Goal: Information Seeking & Learning: Learn about a topic

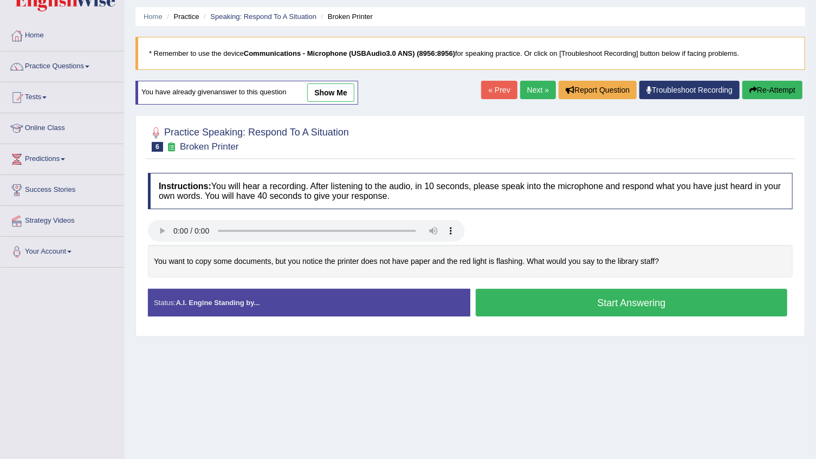
scroll to position [49, 0]
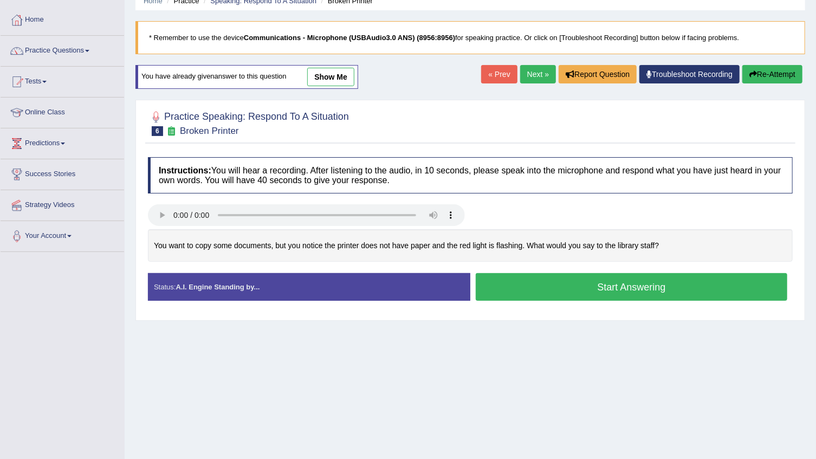
click at [555, 288] on button "Start Answering" at bounding box center [631, 287] width 311 height 28
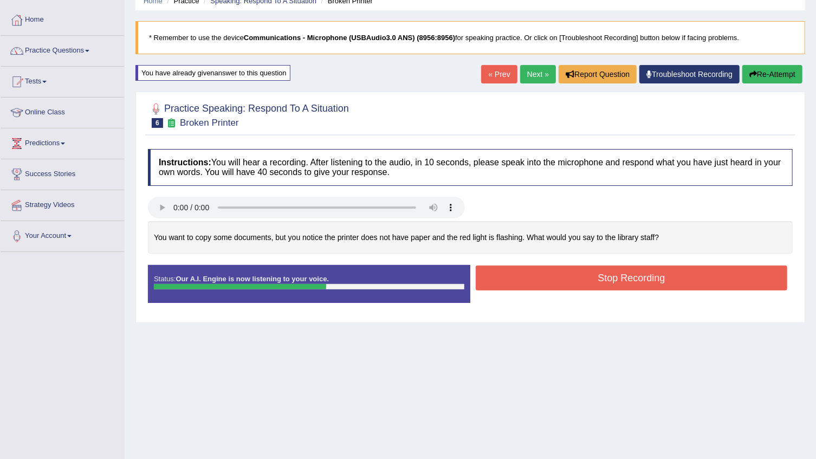
click at [552, 277] on button "Stop Recording" at bounding box center [631, 277] width 311 height 25
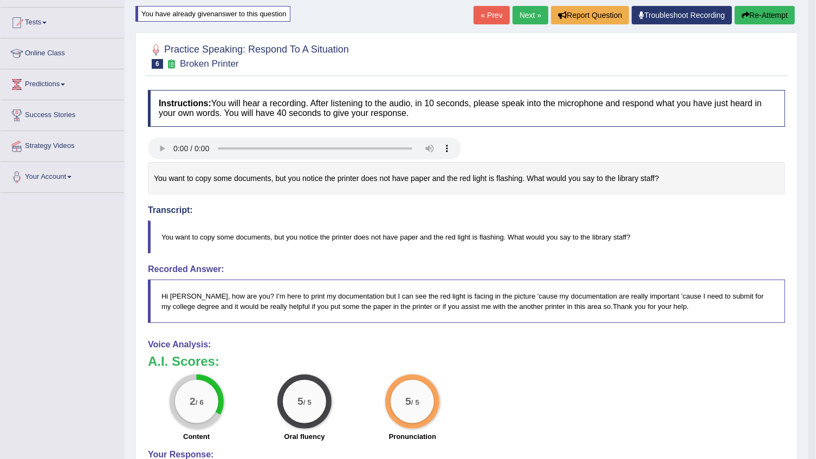
scroll to position [0, 0]
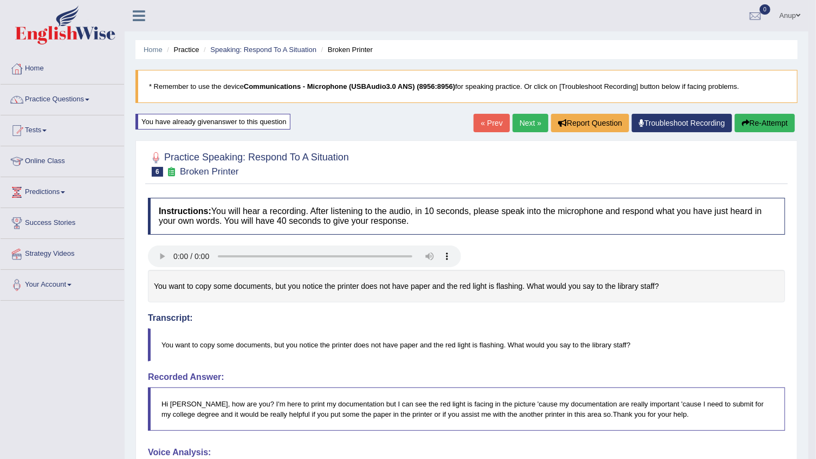
click at [767, 123] on button "Re-Attempt" at bounding box center [764, 123] width 60 height 18
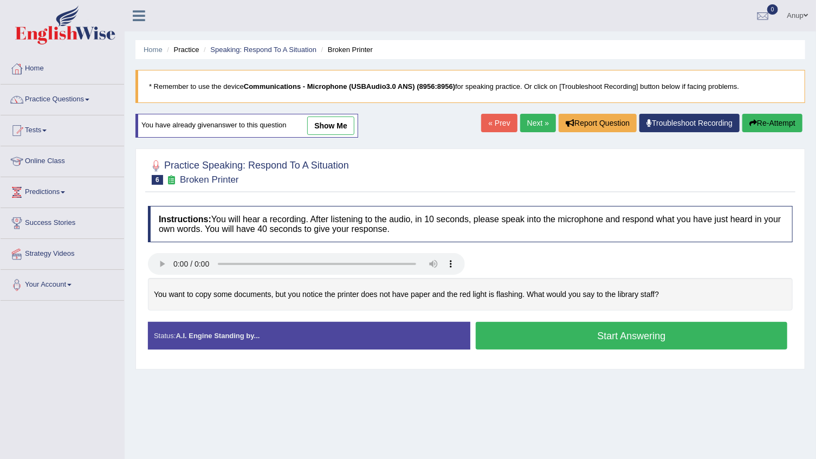
scroll to position [49, 0]
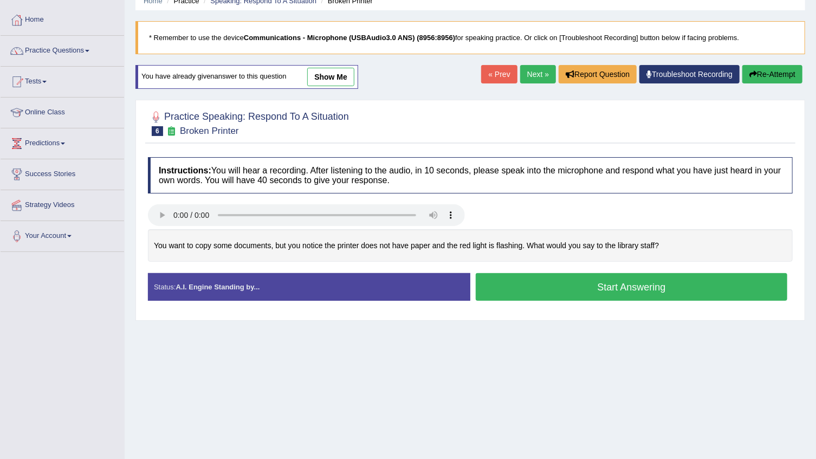
click at [649, 286] on button "Start Answering" at bounding box center [631, 287] width 311 height 28
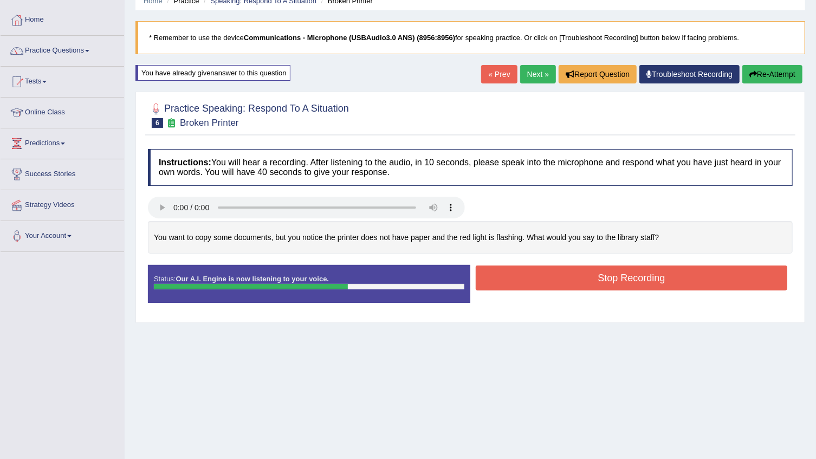
click at [541, 273] on button "Stop Recording" at bounding box center [631, 277] width 311 height 25
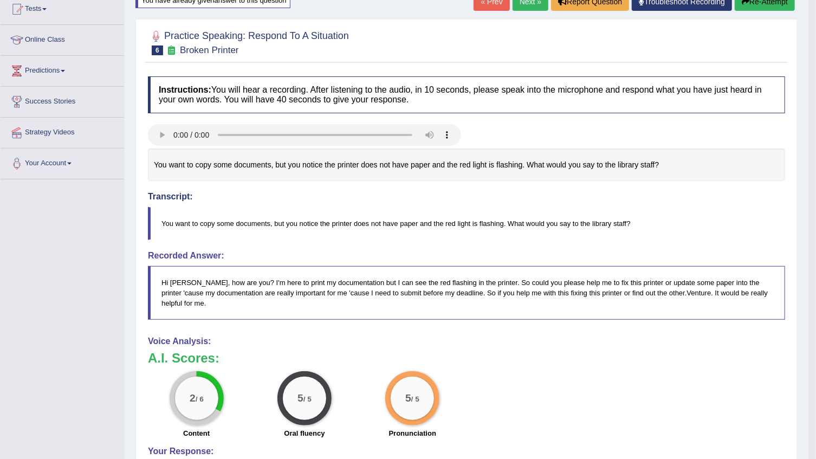
scroll to position [98, 0]
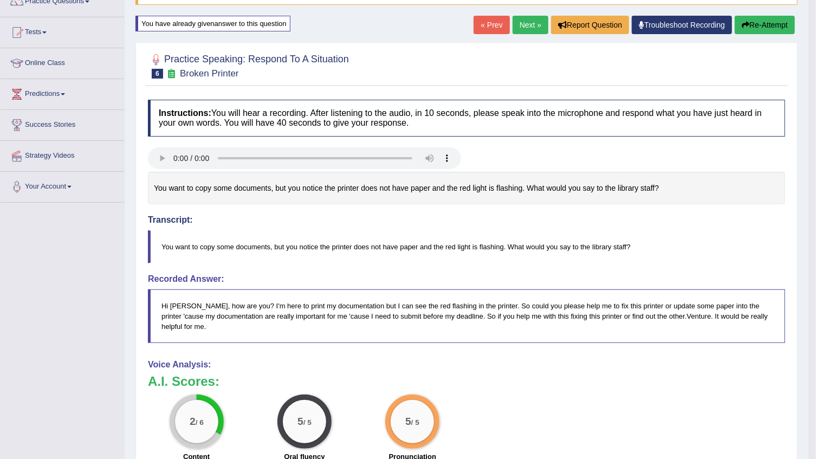
click at [767, 25] on button "Re-Attempt" at bounding box center [764, 25] width 60 height 18
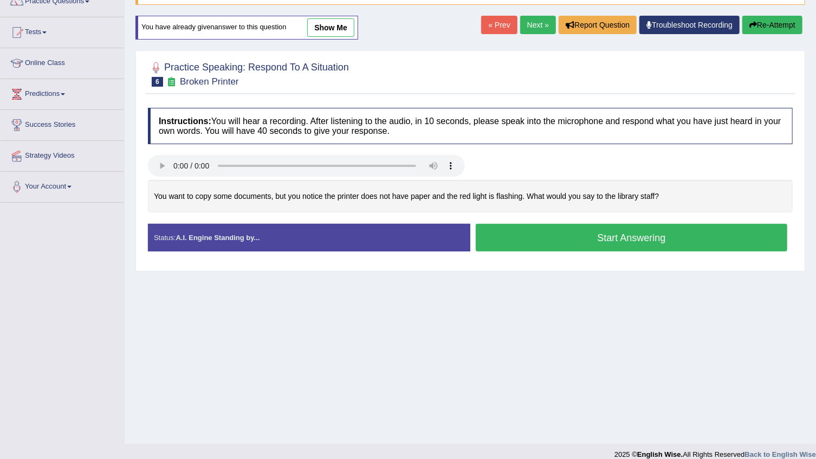
click at [600, 237] on button "Start Answering" at bounding box center [631, 238] width 311 height 28
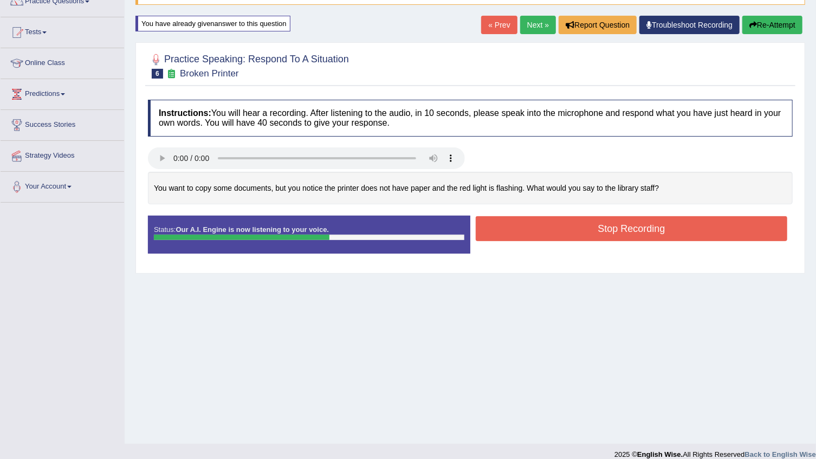
drag, startPoint x: 788, startPoint y: 32, endPoint x: 787, endPoint y: 24, distance: 7.6
click at [787, 32] on button "Re-Attempt" at bounding box center [772, 25] width 60 height 18
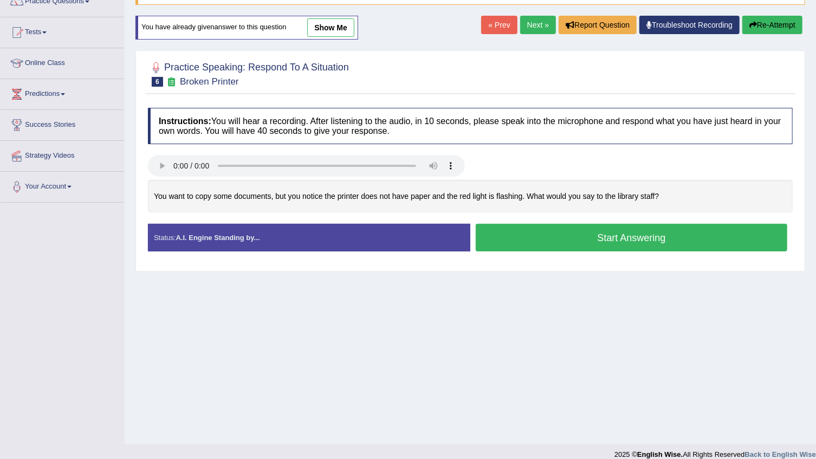
click at [620, 243] on button "Start Answering" at bounding box center [631, 238] width 311 height 28
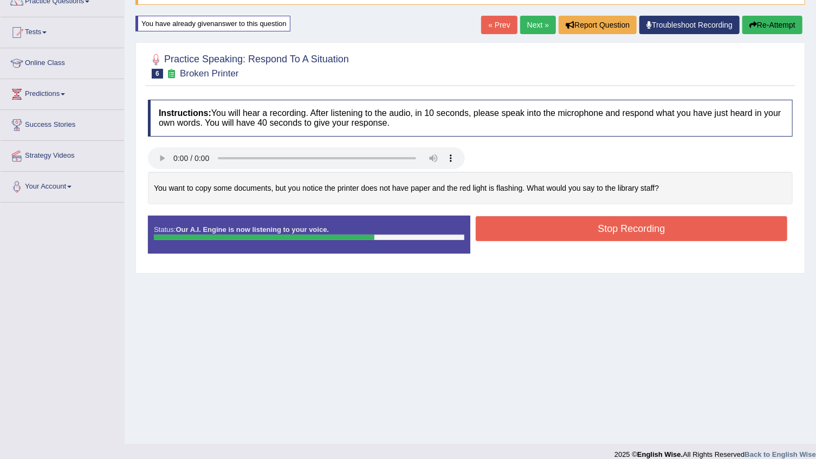
click at [558, 233] on button "Stop Recording" at bounding box center [631, 228] width 311 height 25
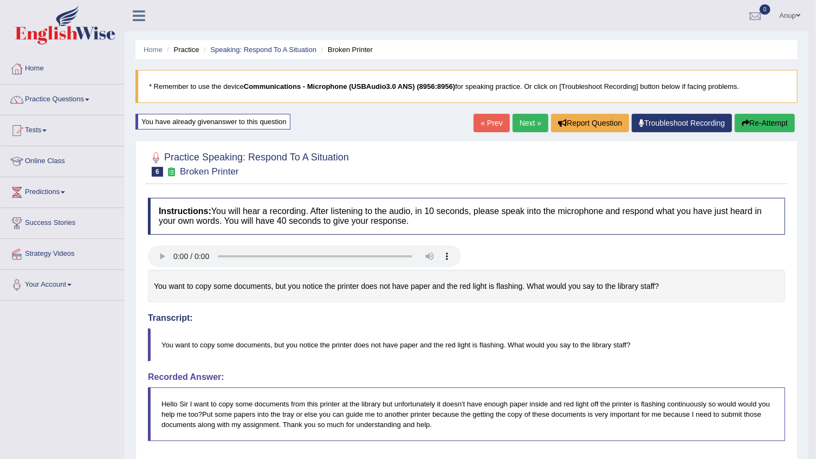
click at [530, 123] on link "Next »" at bounding box center [530, 123] width 36 height 18
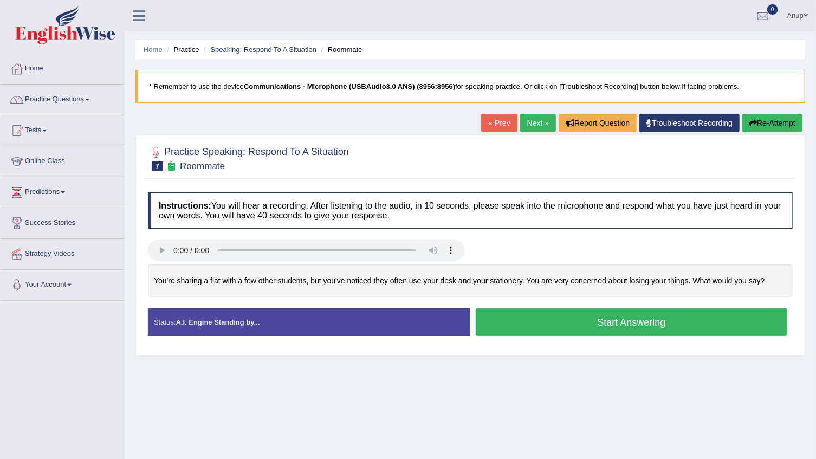
click at [547, 327] on button "Start Answering" at bounding box center [631, 322] width 311 height 28
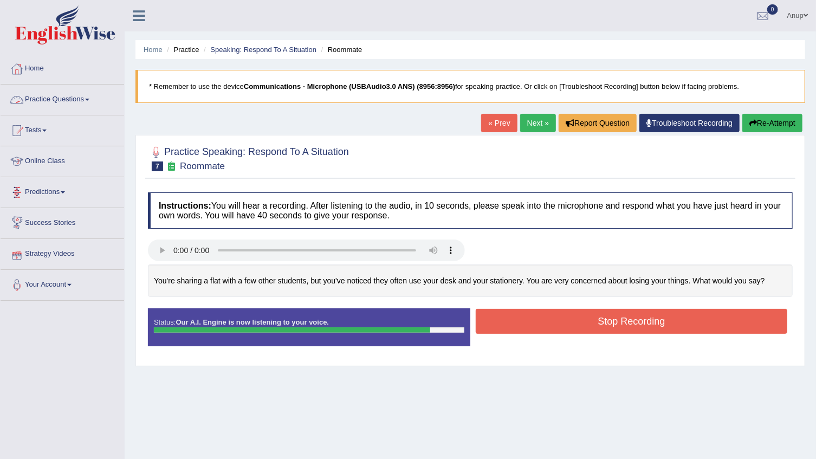
click at [514, 325] on button "Stop Recording" at bounding box center [631, 321] width 311 height 25
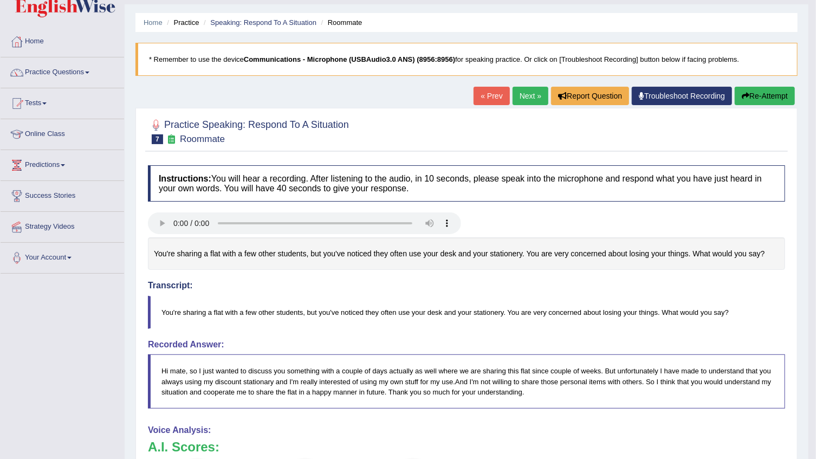
scroll to position [49, 0]
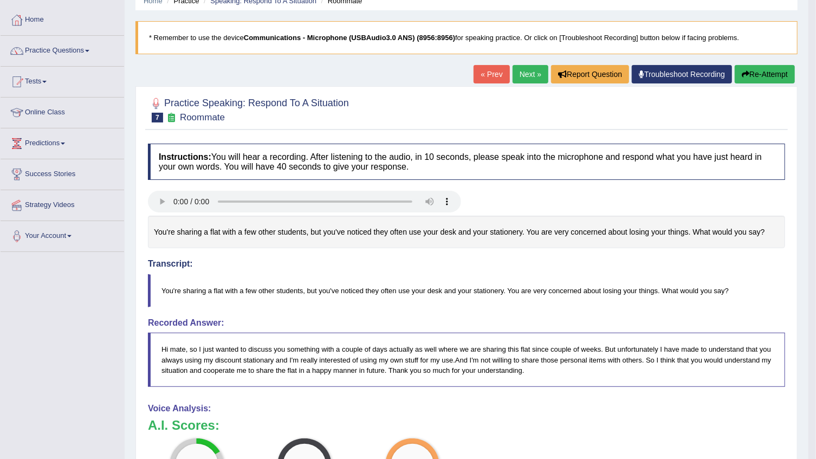
click at [785, 70] on button "Re-Attempt" at bounding box center [764, 74] width 60 height 18
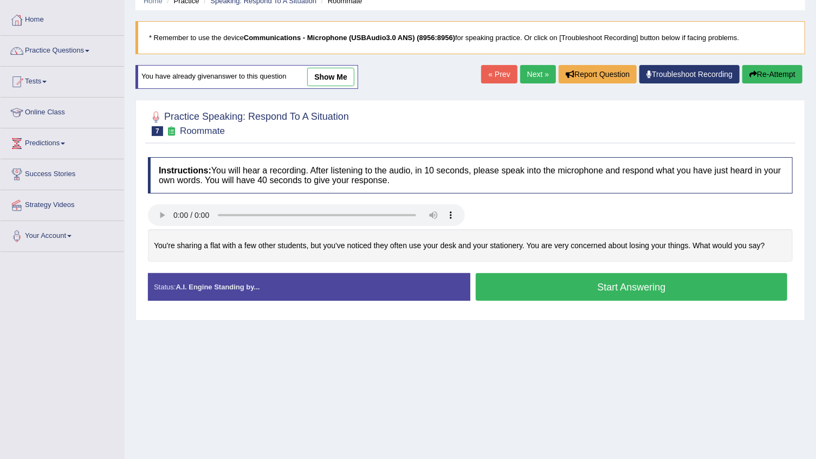
click at [633, 291] on button "Start Answering" at bounding box center [631, 287] width 311 height 28
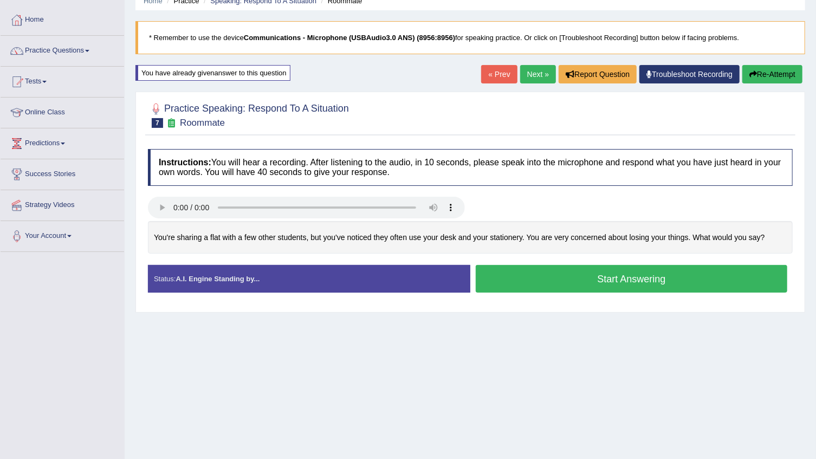
click at [633, 291] on button "Start Answering" at bounding box center [631, 279] width 311 height 28
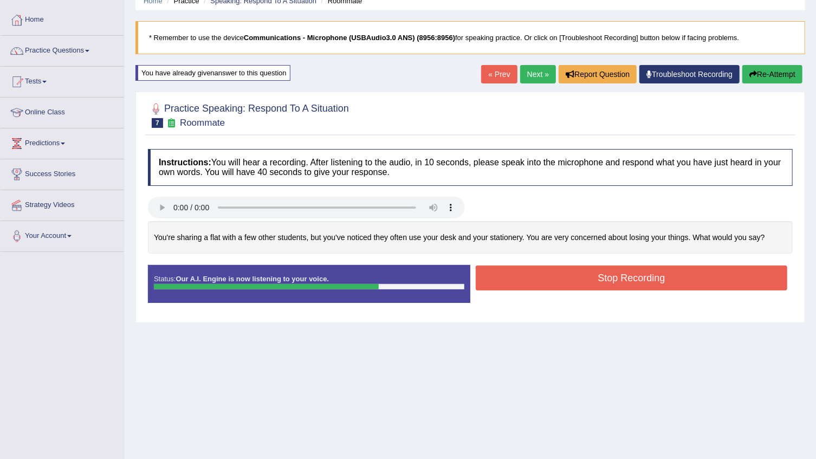
click at [637, 282] on button "Stop Recording" at bounding box center [631, 277] width 311 height 25
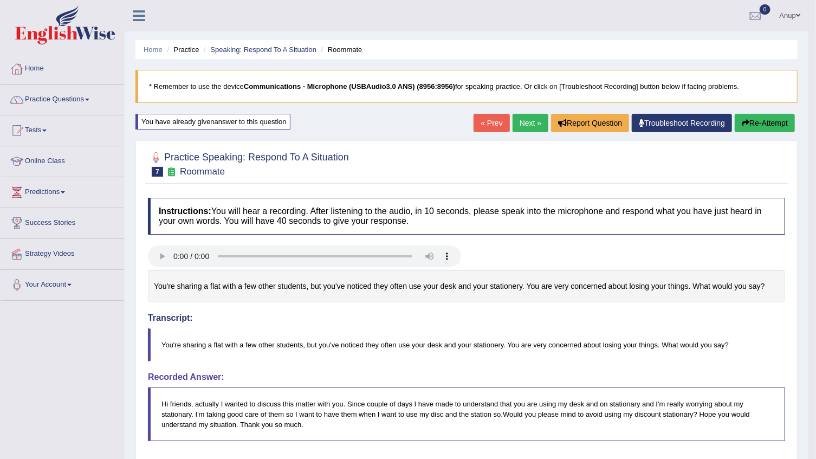
click at [522, 122] on link "Next »" at bounding box center [530, 123] width 36 height 18
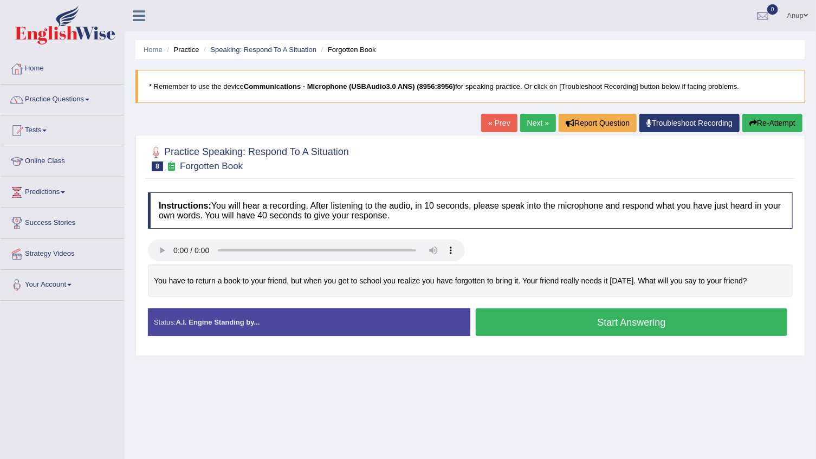
click at [644, 322] on button "Start Answering" at bounding box center [631, 322] width 311 height 28
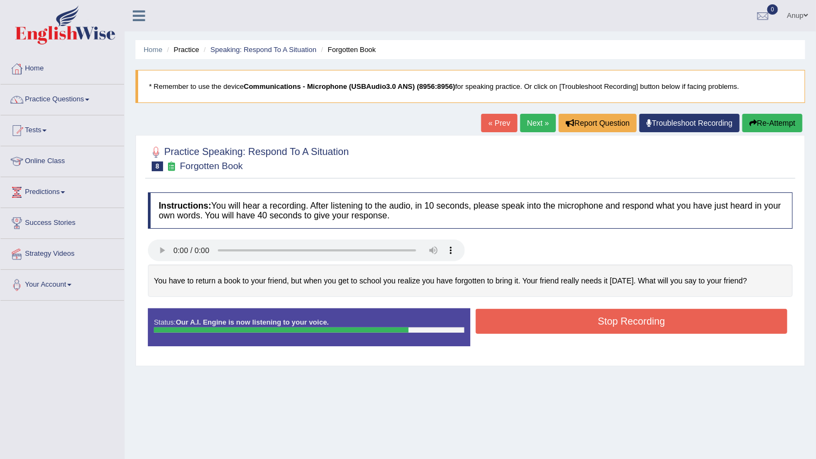
click at [644, 324] on button "Stop Recording" at bounding box center [631, 321] width 311 height 25
click at [644, 324] on div "Status: Our A.I. Engine is now listening to your voice. Start Answering Stop Re…" at bounding box center [470, 332] width 644 height 49
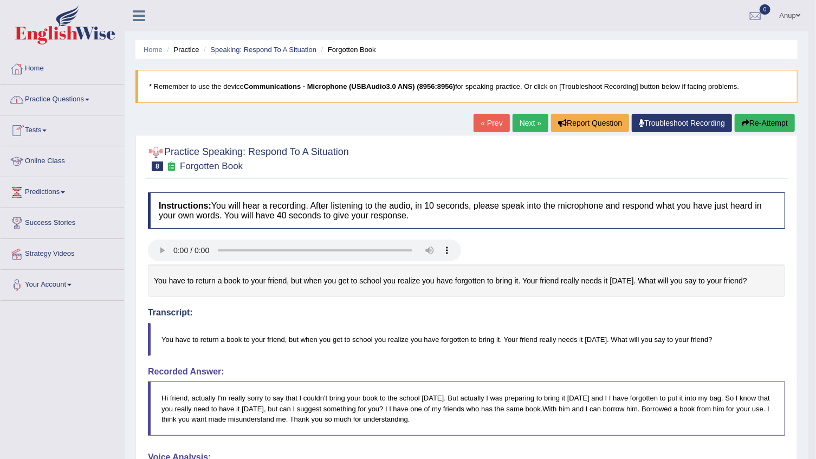
click at [527, 122] on link "Next »" at bounding box center [530, 123] width 36 height 18
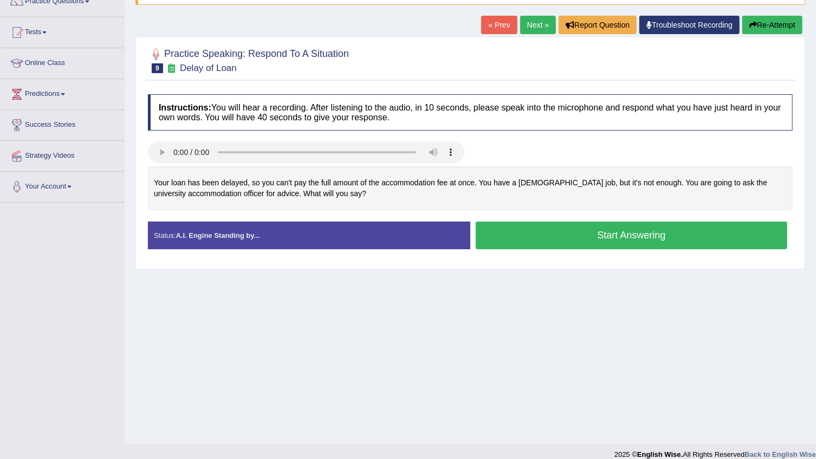
scroll to position [98, 0]
click at [590, 236] on button "Start Answering" at bounding box center [631, 236] width 311 height 28
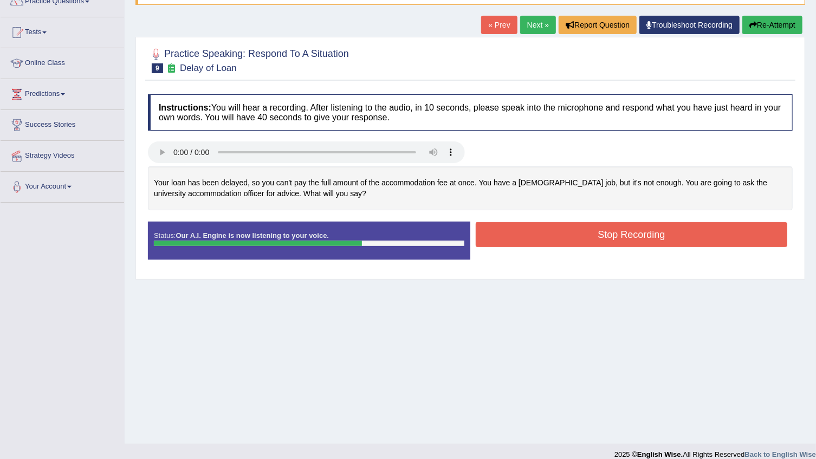
click at [583, 239] on button "Stop Recording" at bounding box center [631, 234] width 311 height 25
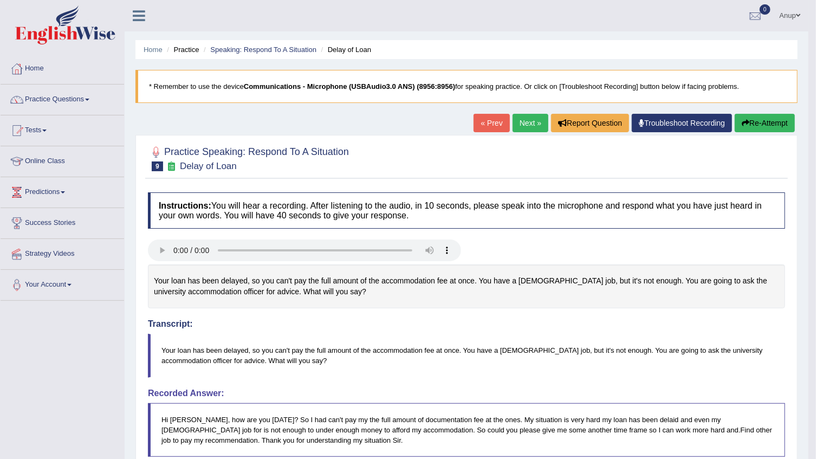
scroll to position [0, 0]
click at [530, 119] on link "Next »" at bounding box center [530, 123] width 36 height 18
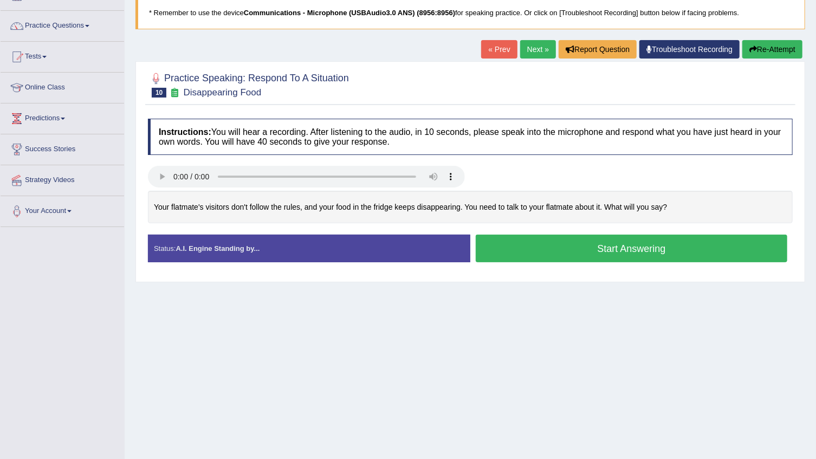
scroll to position [49, 0]
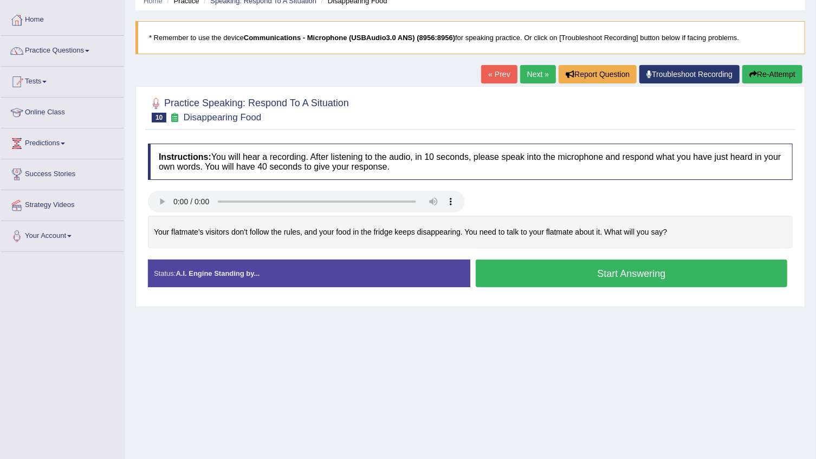
click at [633, 272] on button "Start Answering" at bounding box center [631, 273] width 311 height 28
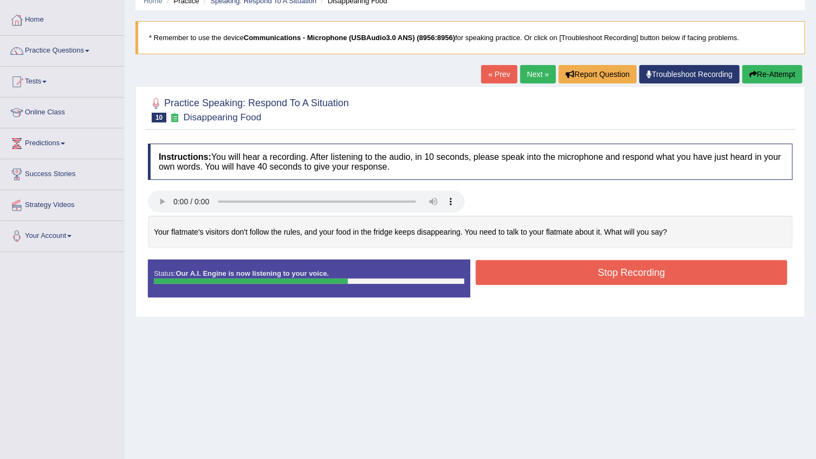
click at [536, 266] on button "Stop Recording" at bounding box center [631, 272] width 311 height 25
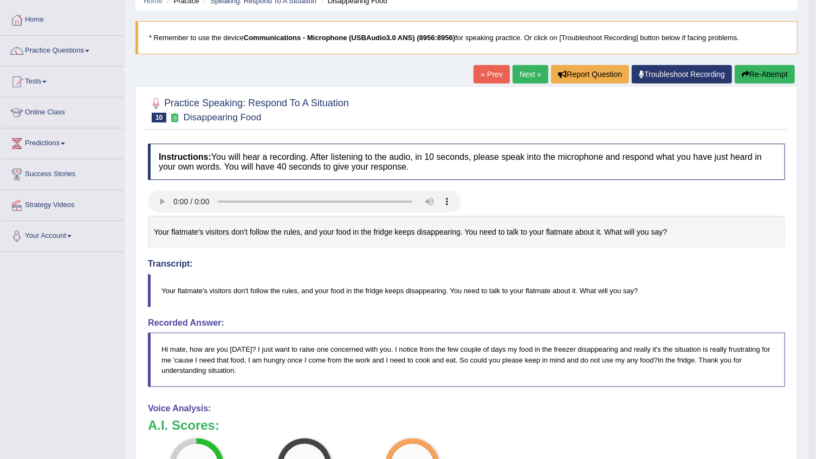
click at [766, 80] on button "Re-Attempt" at bounding box center [764, 74] width 60 height 18
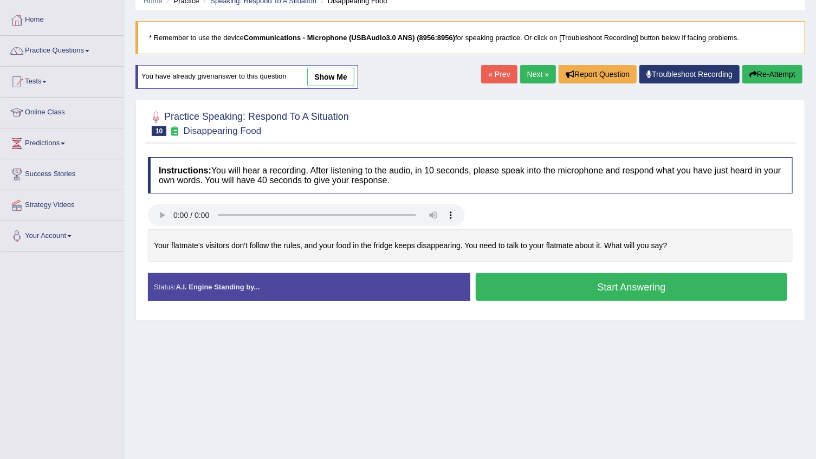
scroll to position [98, 0]
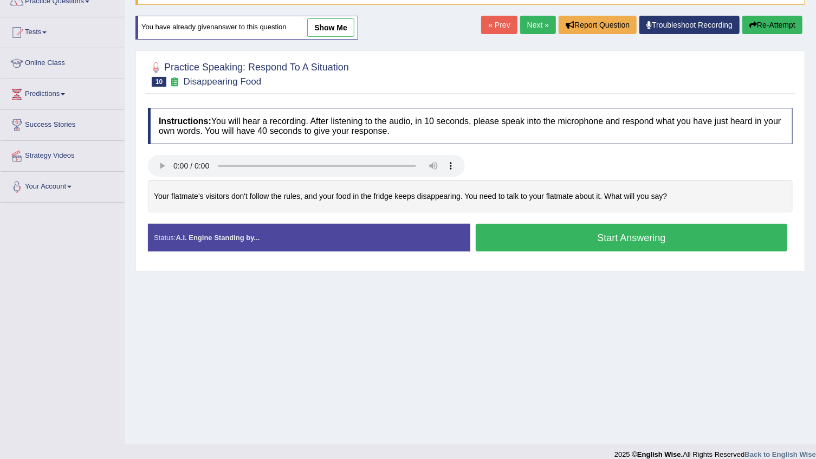
click at [600, 244] on button "Start Answering" at bounding box center [631, 238] width 311 height 28
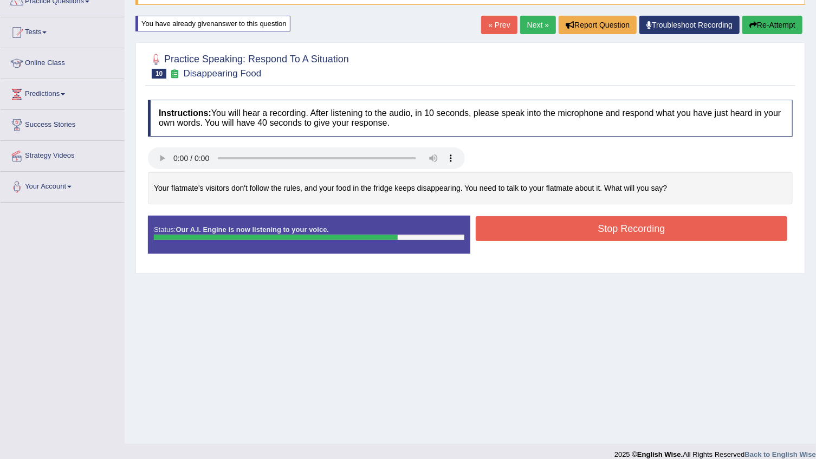
click at [529, 223] on button "Stop Recording" at bounding box center [631, 228] width 311 height 25
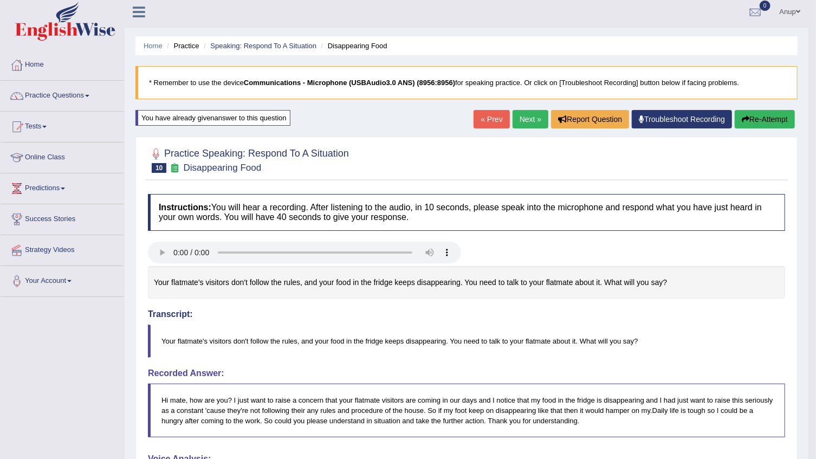
scroll to position [0, 0]
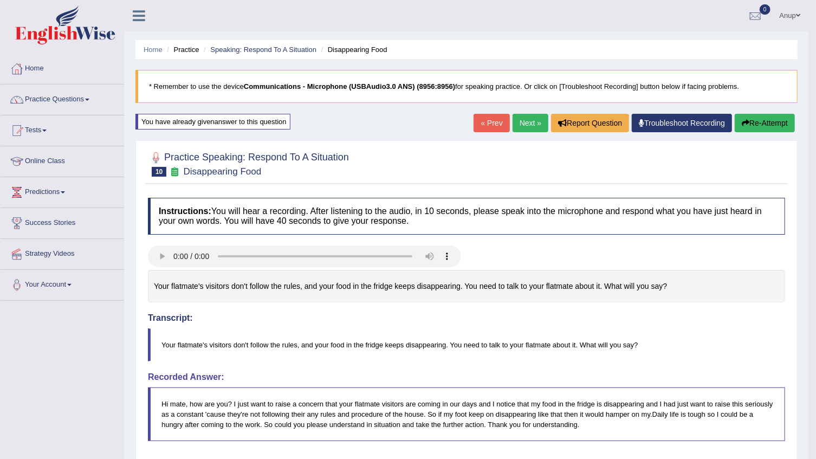
click at [526, 119] on link "Next »" at bounding box center [530, 123] width 36 height 18
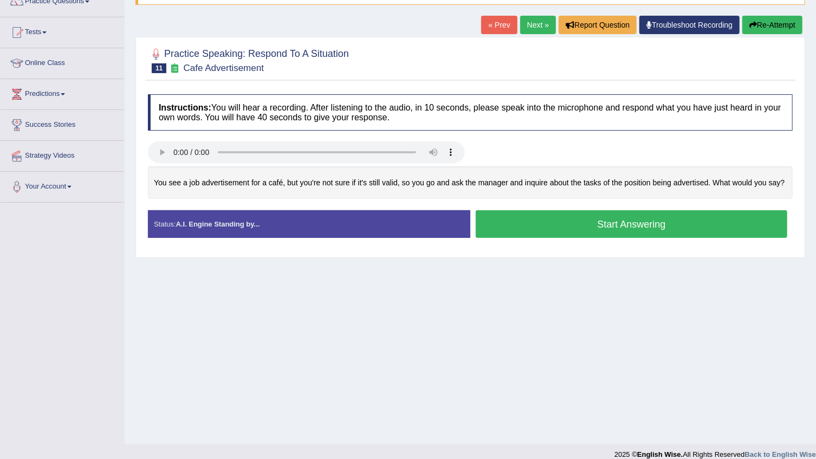
click at [620, 222] on button "Start Answering" at bounding box center [631, 224] width 311 height 28
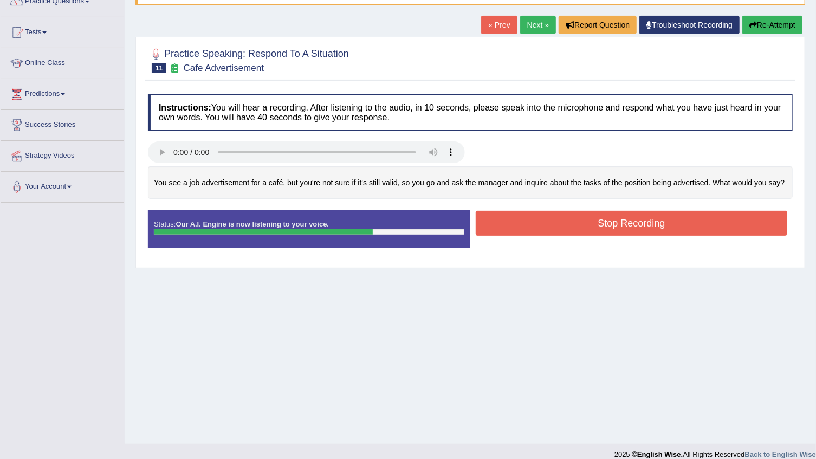
click at [630, 216] on button "Stop Recording" at bounding box center [631, 223] width 311 height 25
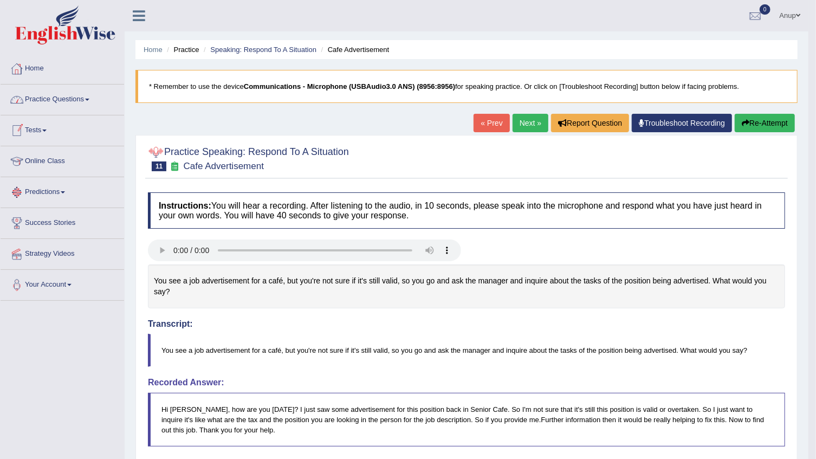
click at [91, 96] on link "Practice Questions" at bounding box center [62, 97] width 123 height 27
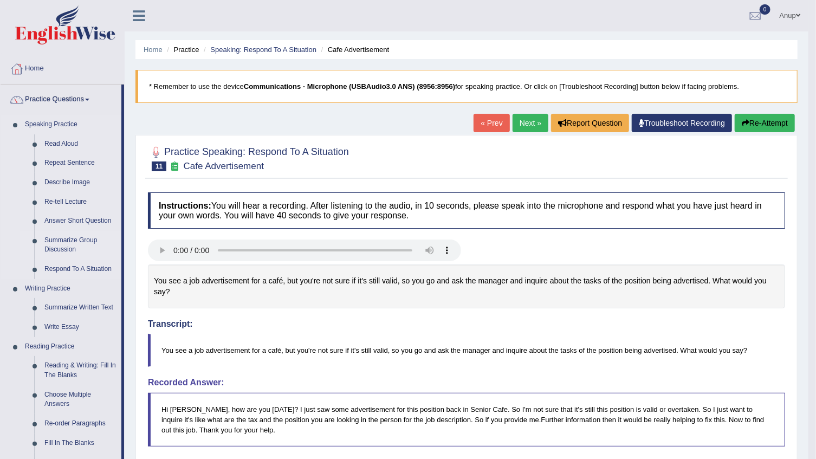
click at [58, 246] on link "Summarize Group Discussion" at bounding box center [81, 245] width 82 height 29
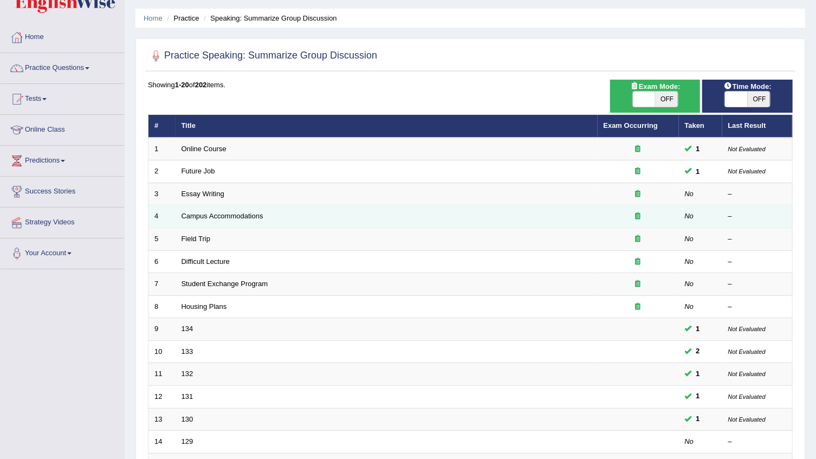
scroll to position [49, 0]
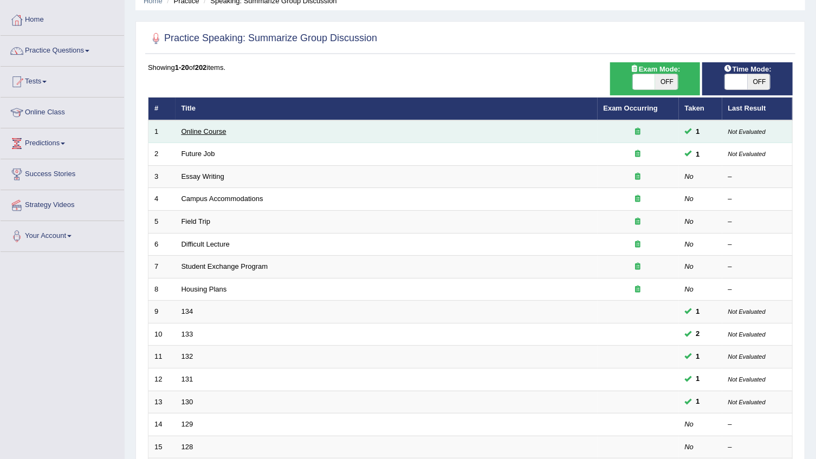
click at [206, 132] on link "Online Course" at bounding box center [203, 131] width 45 height 8
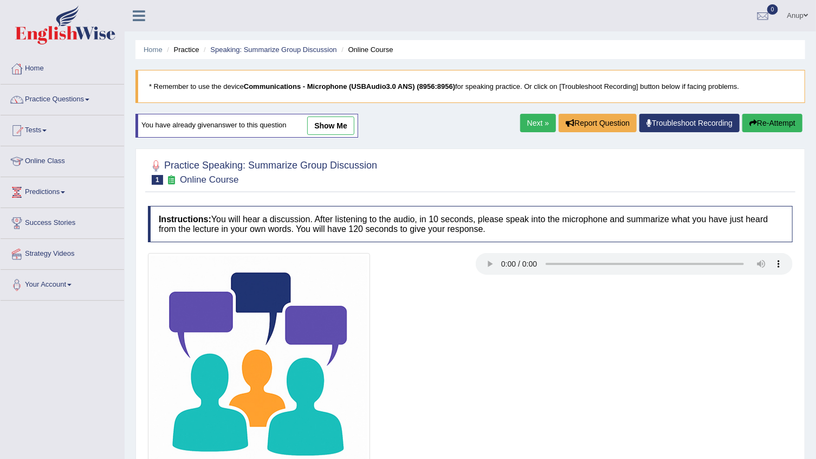
click at [334, 134] on link "show me" at bounding box center [330, 125] width 47 height 18
click at [333, 121] on div "Home Practice Speaking: Summarize Group Discussion Online Course * Remember to …" at bounding box center [470, 271] width 691 height 542
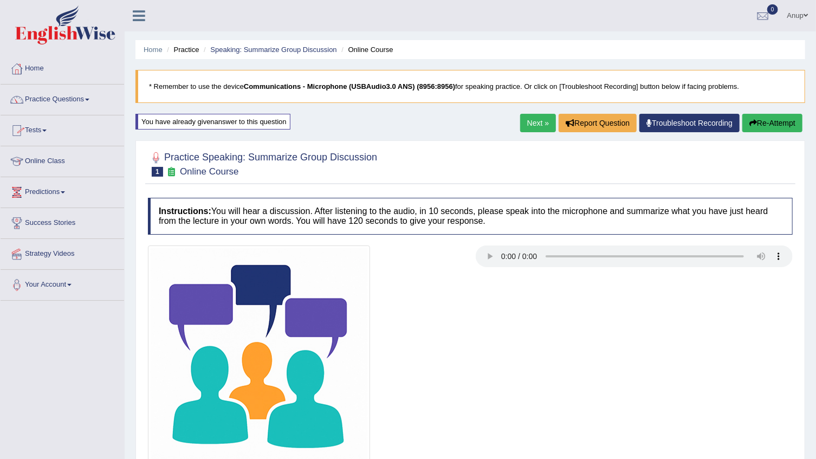
click at [90, 96] on link "Practice Questions" at bounding box center [62, 97] width 123 height 27
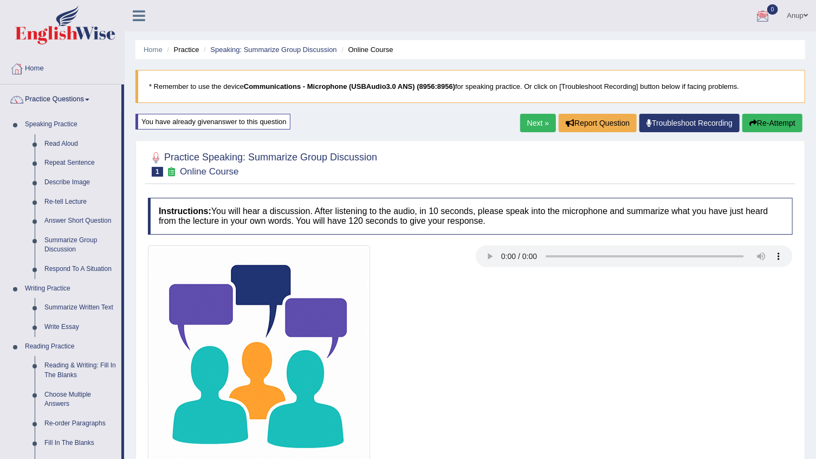
click at [535, 119] on link "Next »" at bounding box center [538, 123] width 36 height 18
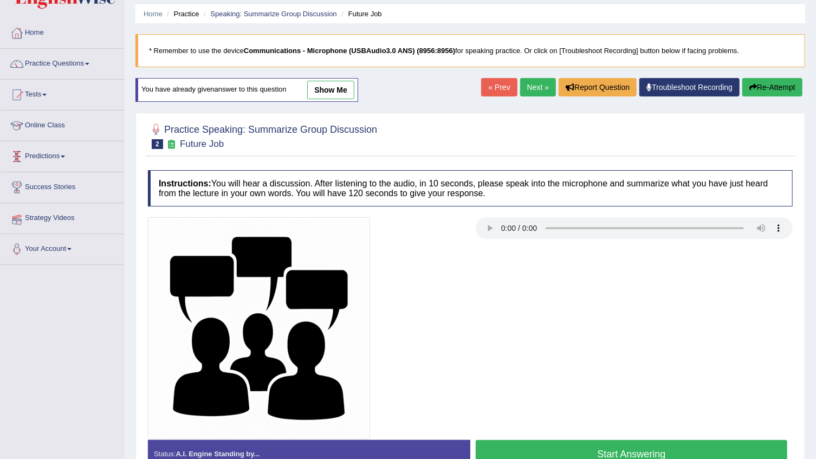
scroll to position [98, 0]
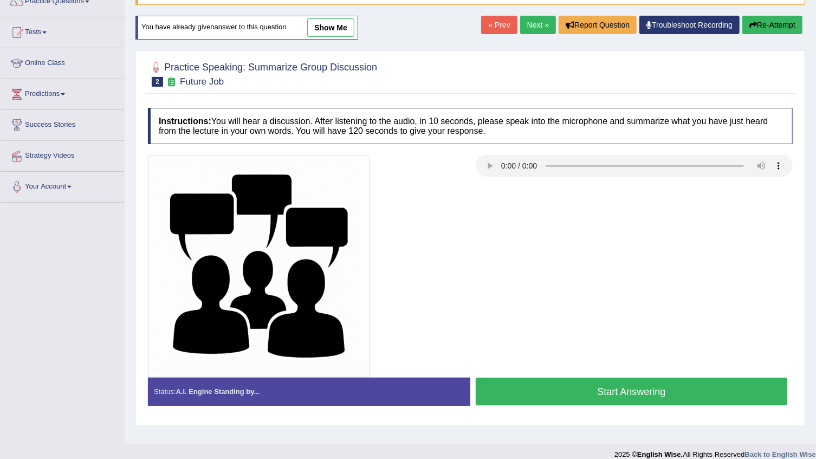
click at [523, 25] on link "Next »" at bounding box center [538, 25] width 36 height 18
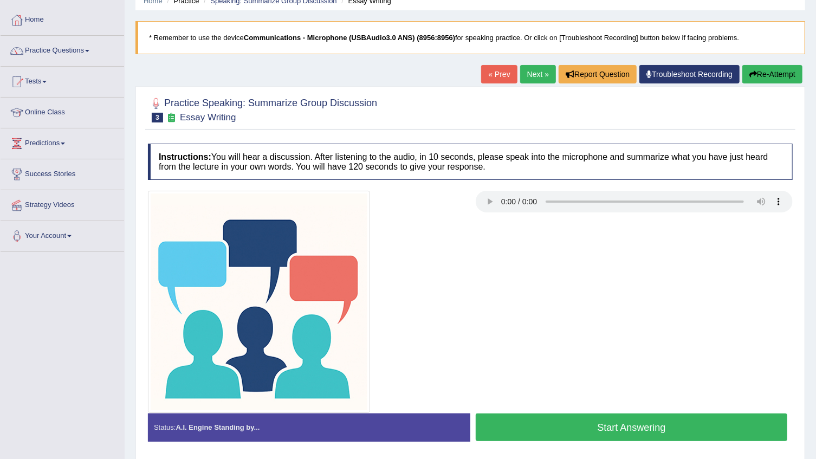
scroll to position [49, 0]
click at [530, 415] on button "Start Answering" at bounding box center [631, 427] width 311 height 28
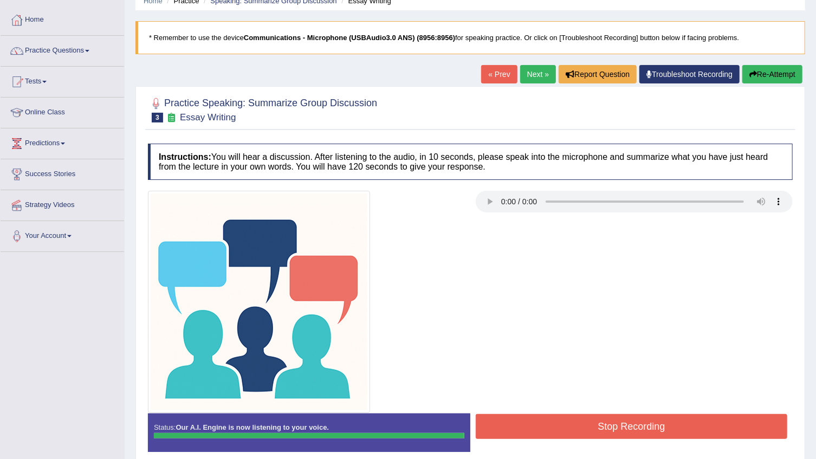
click at [0, 0] on blockquote "." at bounding box center [0, 0] width 0 height 0
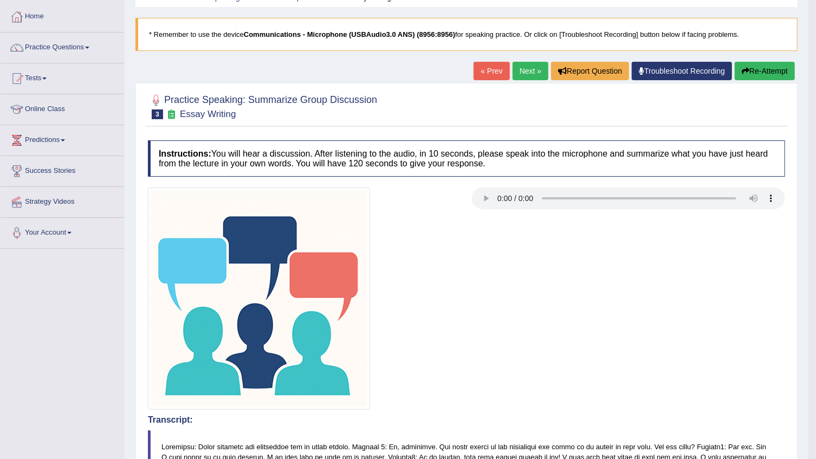
scroll to position [0, 0]
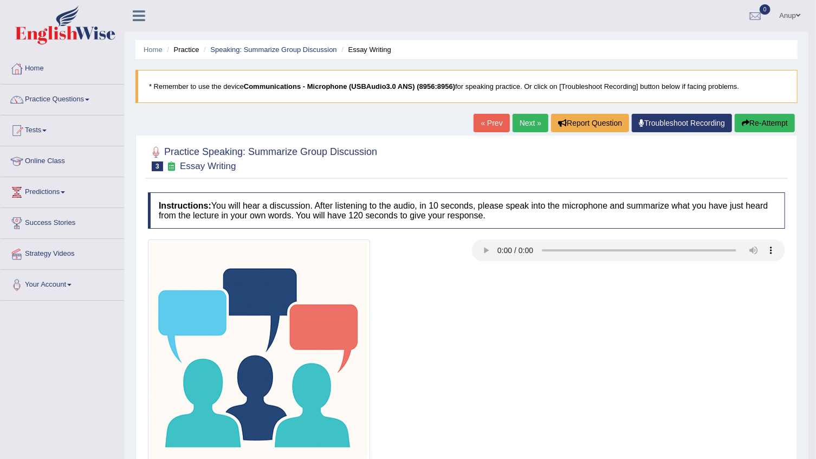
click at [532, 123] on link "Next »" at bounding box center [530, 123] width 36 height 18
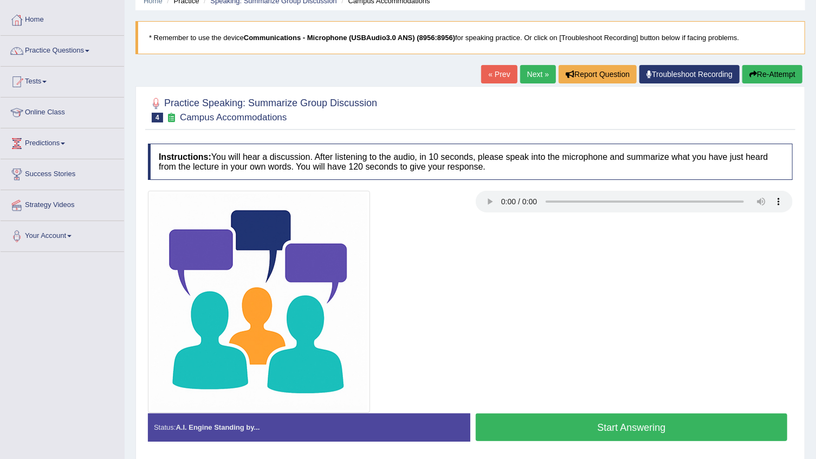
scroll to position [109, 0]
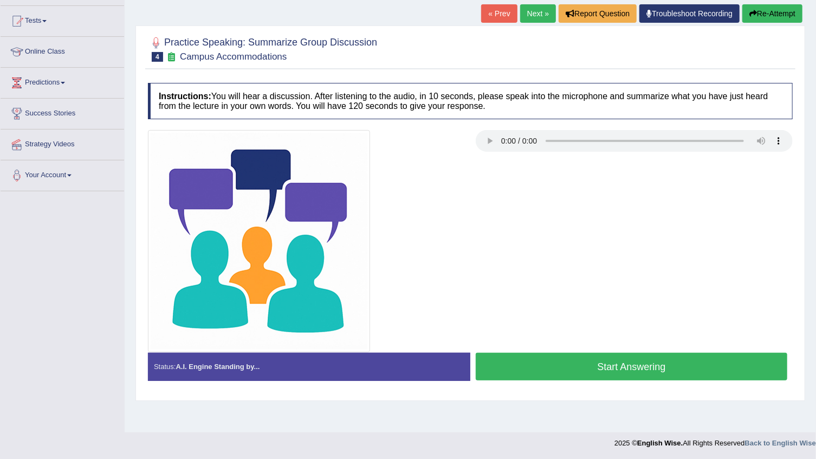
click at [532, 367] on button "Start Answering" at bounding box center [631, 367] width 311 height 28
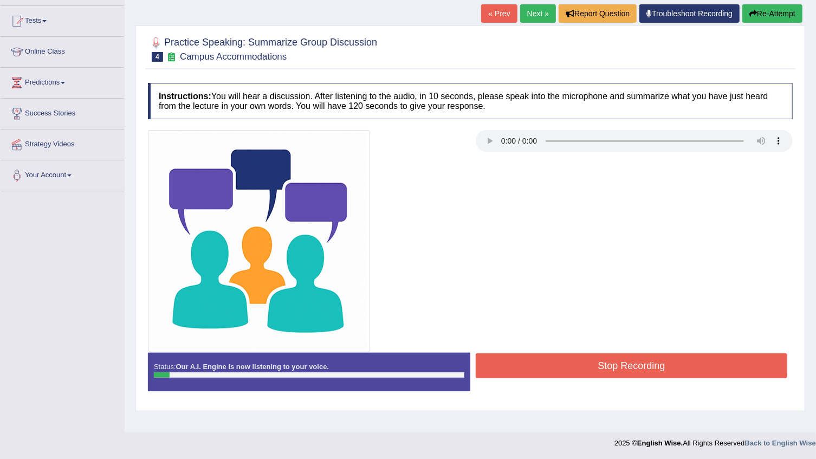
click at [665, 363] on button "Stop Recording" at bounding box center [631, 365] width 311 height 25
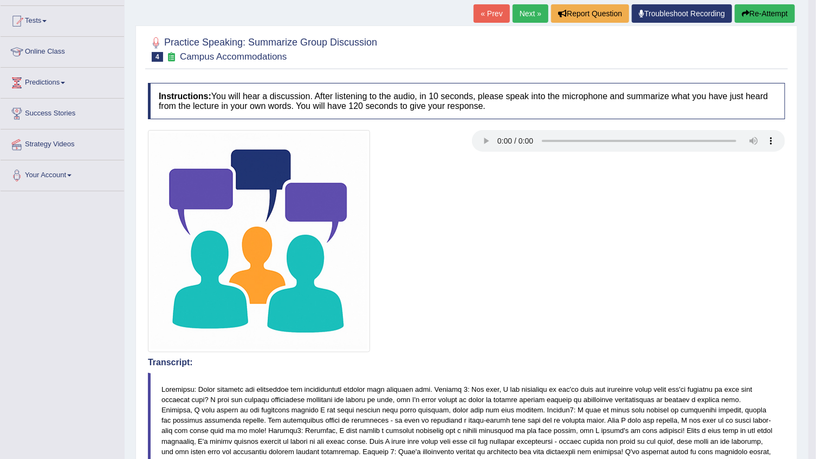
click at [761, 12] on button "Re-Attempt" at bounding box center [764, 13] width 60 height 18
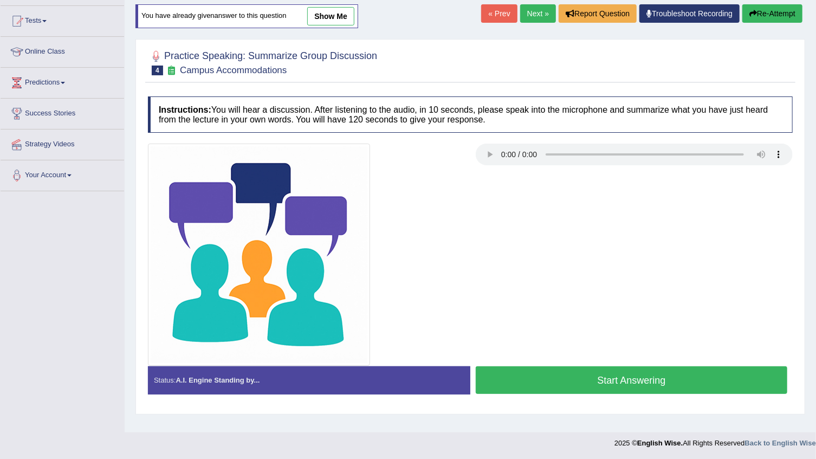
click at [568, 386] on button "Start Answering" at bounding box center [631, 380] width 311 height 28
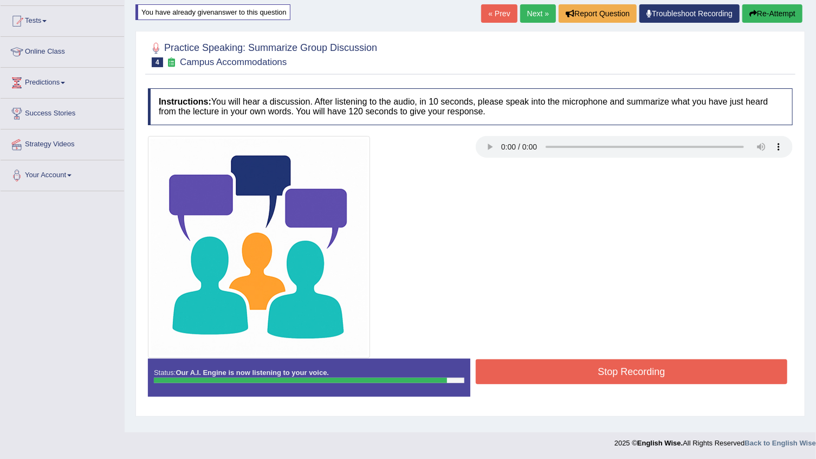
click at [607, 380] on button "Stop Recording" at bounding box center [631, 371] width 311 height 25
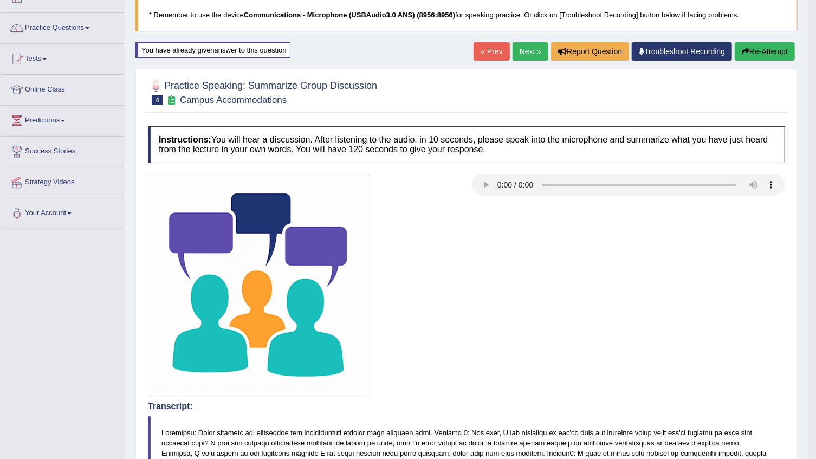
scroll to position [52, 0]
